Goal: Task Accomplishment & Management: Use online tool/utility

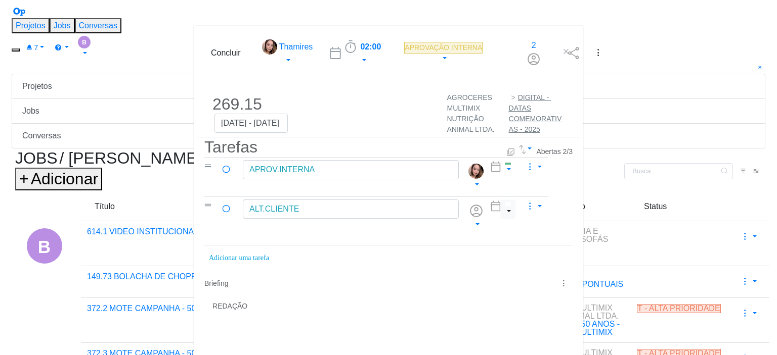
click at [404, 42] on span "APROVAÇÃO INTERNA" at bounding box center [443, 48] width 78 height 12
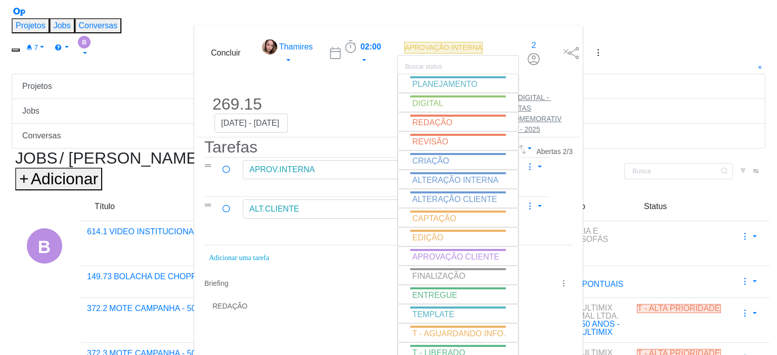
click at [396, 36] on div "Concluir Thamires 02:00 Iniciar Apontar Data * [DATE] Horas * 00:00 Tarefa Sele…" at bounding box center [388, 53] width 383 height 34
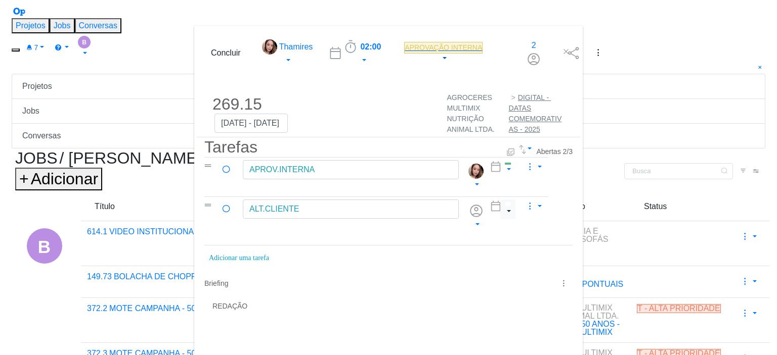
click at [404, 42] on span "APROVAÇÃO INTERNA" at bounding box center [443, 48] width 78 height 12
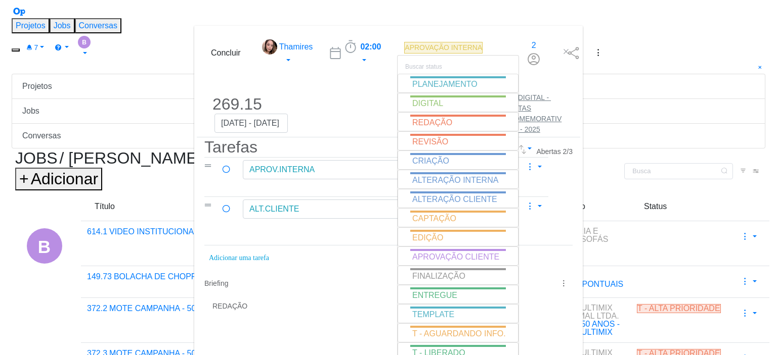
click at [356, 36] on div "Concluir Thamires 02:00 Iniciar Apontar Data * [DATE] Horas * 00:00 Tarefa Sele…" at bounding box center [388, 53] width 383 height 34
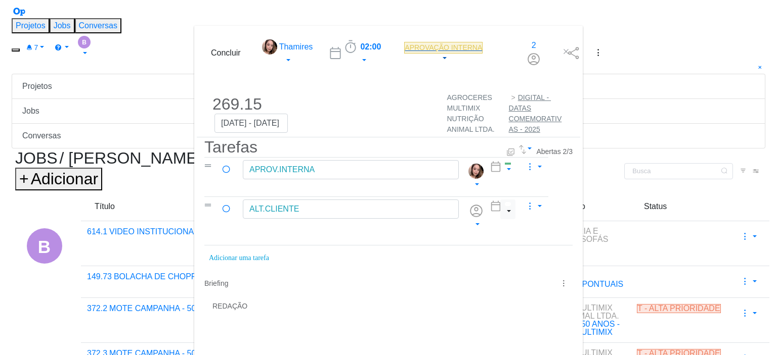
click at [404, 42] on span "APROVAÇÃO INTERNA" at bounding box center [443, 48] width 78 height 12
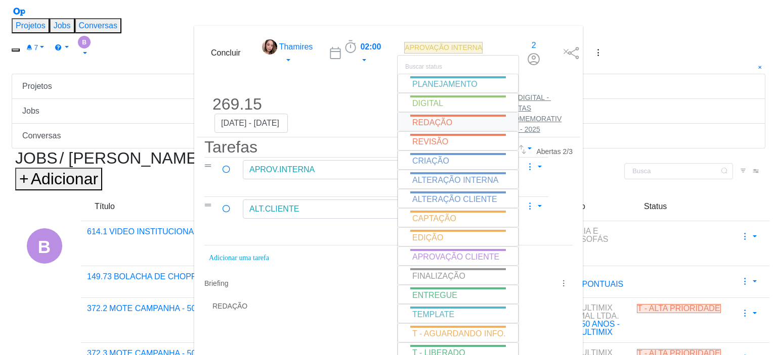
click at [398, 113] on link "REDAÇÃO" at bounding box center [458, 122] width 120 height 18
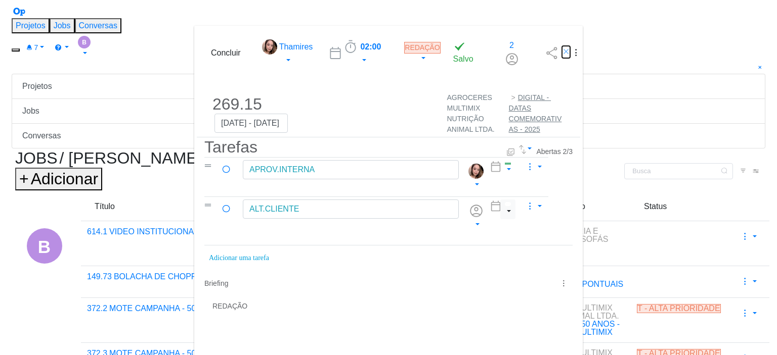
click at [570, 48] on icon "dialog" at bounding box center [566, 52] width 8 height 8
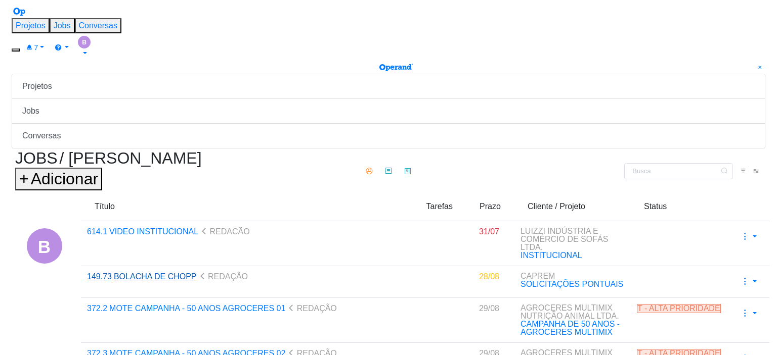
click at [164, 273] on span "BOLACHA DE CHOPP" at bounding box center [155, 277] width 83 height 9
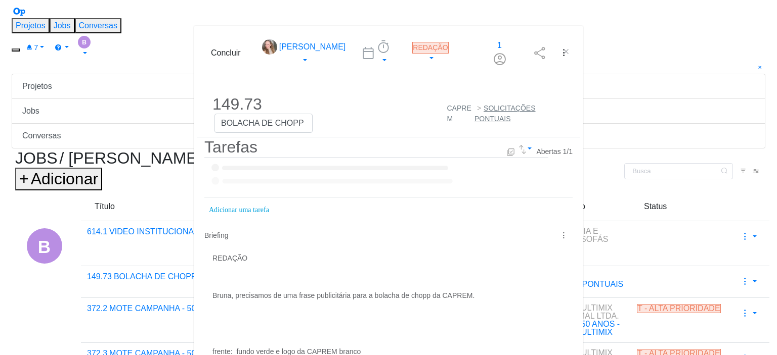
click at [207, 173] on rect "dialog" at bounding box center [376, 180] width 339 height 14
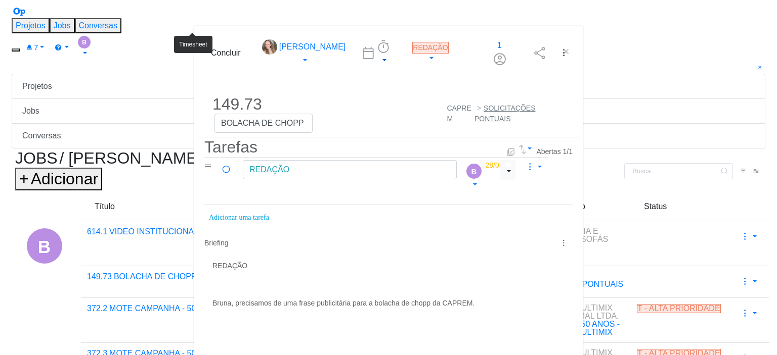
click at [376, 39] on icon "dialog" at bounding box center [383, 46] width 15 height 15
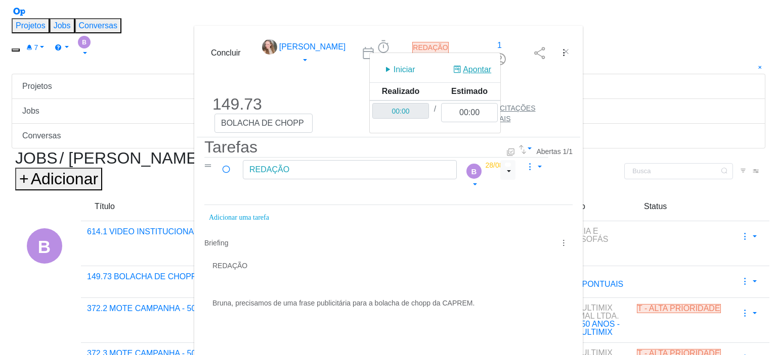
click at [445, 60] on button "Apontar" at bounding box center [471, 69] width 53 height 19
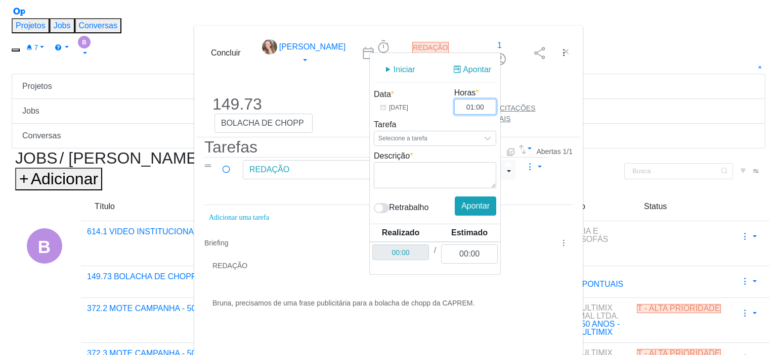
type input "01:00"
click at [374, 162] on textarea "dialog" at bounding box center [435, 175] width 122 height 26
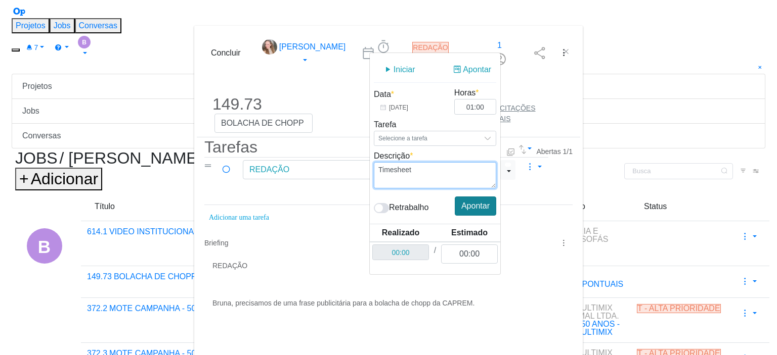
type textarea "Timesheet"
click at [455, 197] on button "Apontar" at bounding box center [475, 206] width 41 height 19
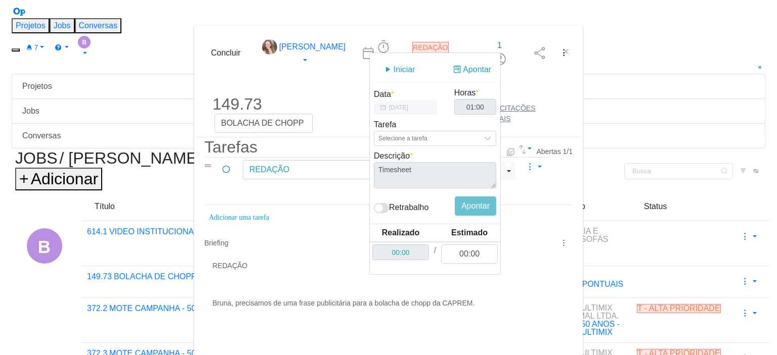
type input "01:00"
type input "00:00"
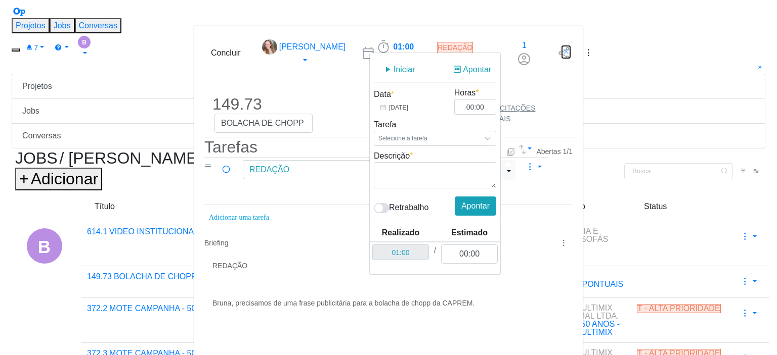
click at [570, 48] on icon "dialog" at bounding box center [566, 52] width 8 height 8
